Goal: Complete application form

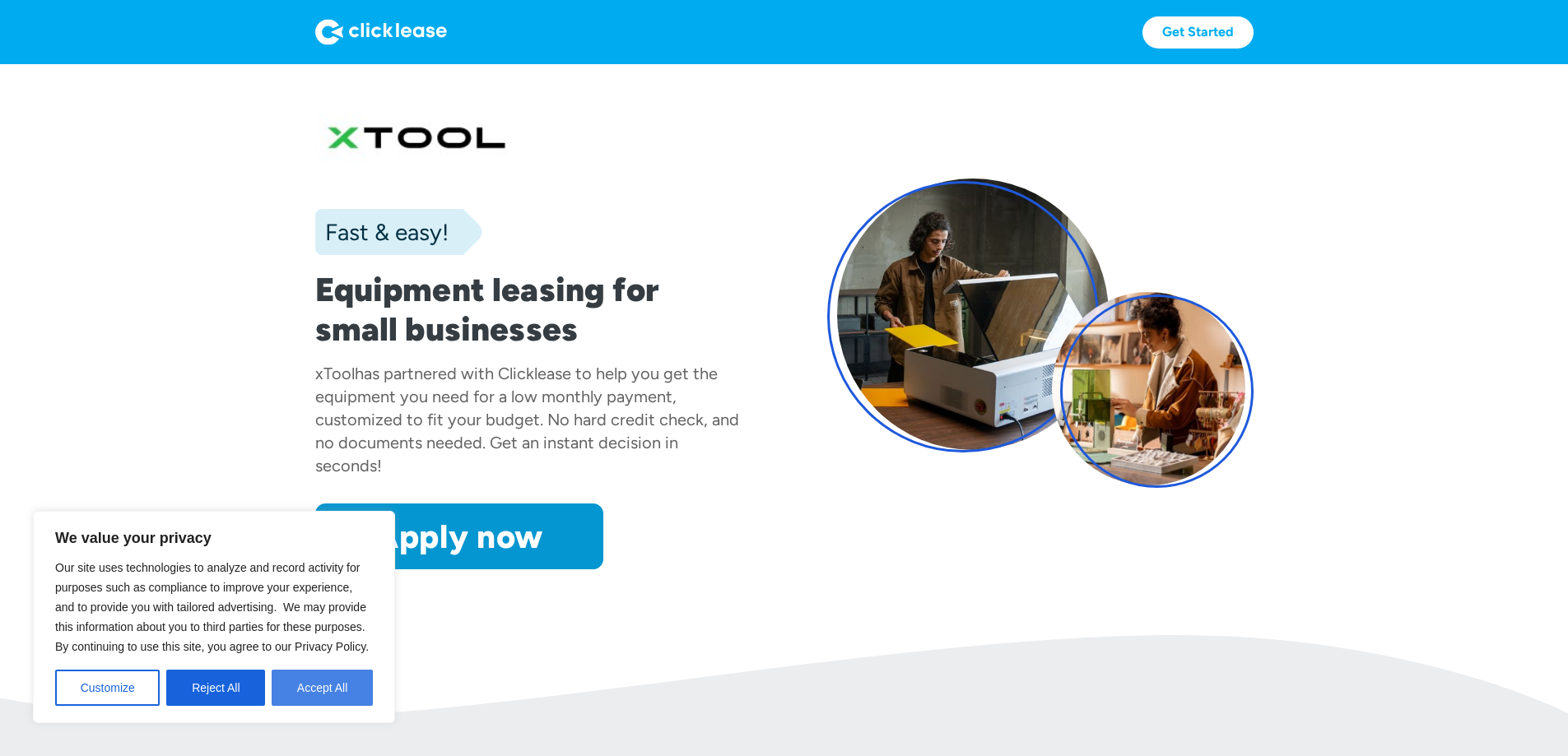
click at [323, 694] on button "Accept All" at bounding box center [322, 688] width 102 height 36
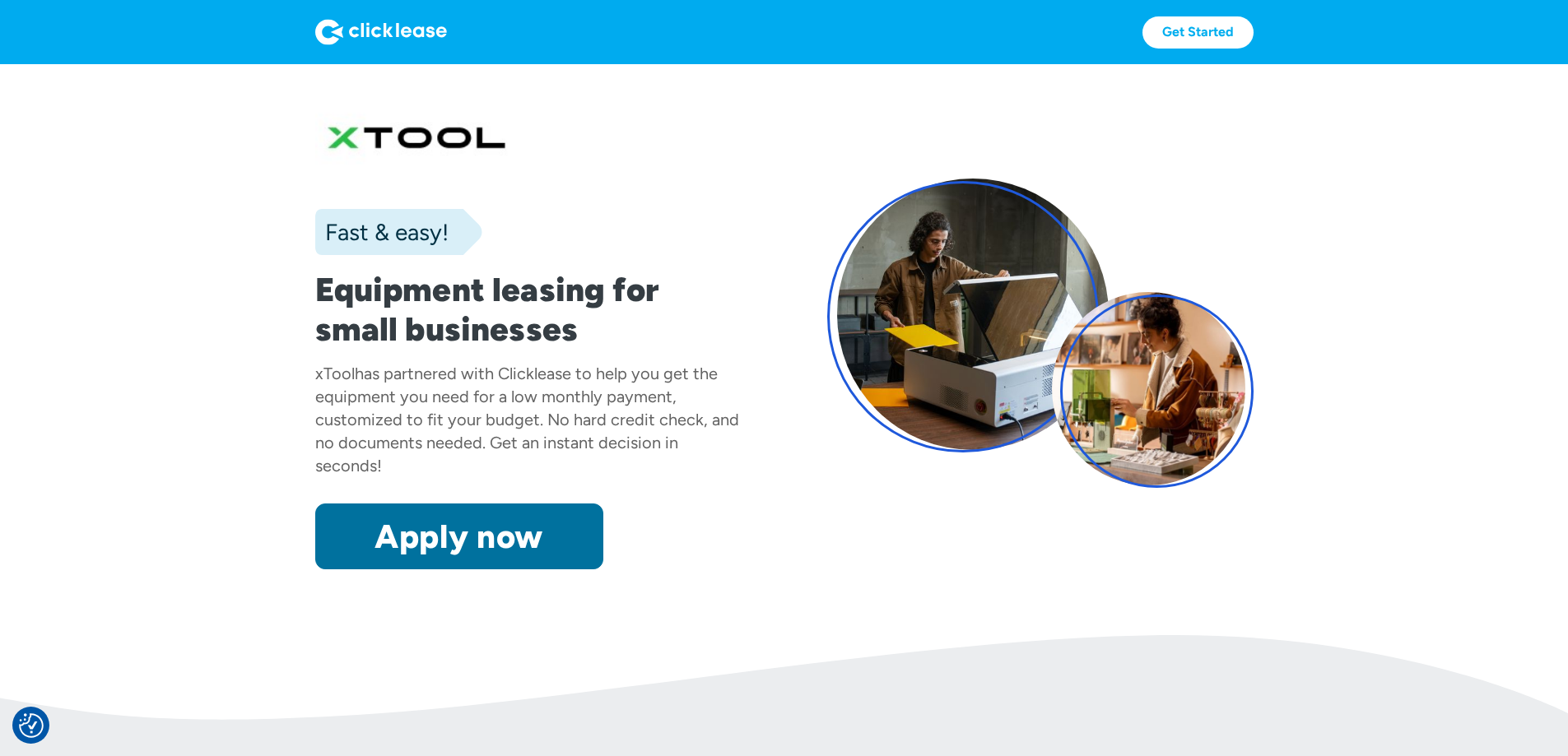
click at [370, 569] on link "Apply now" at bounding box center [459, 537] width 288 height 66
click at [373, 569] on link "Apply now" at bounding box center [459, 537] width 288 height 66
